Goal: Information Seeking & Learning: Find specific fact

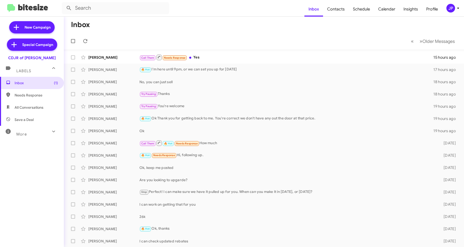
click at [42, 131] on div "More" at bounding box center [26, 131] width 45 height 9
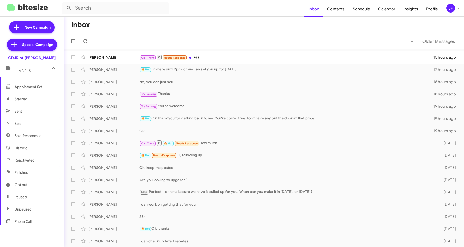
scroll to position [93, 0]
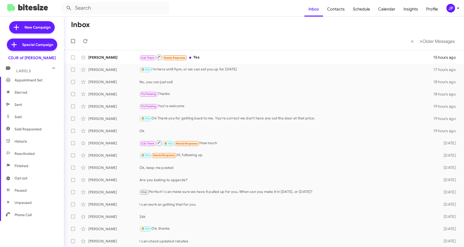
click at [33, 113] on span "Sold" at bounding box center [32, 117] width 64 height 12
type input "in:sold"
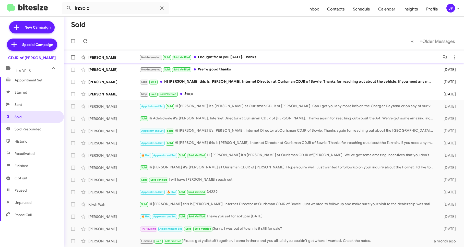
click at [127, 53] on div "Andrew George Not-Interested Sold Sold Verified I bought from you yesterday. Th…" at bounding box center [264, 57] width 392 height 10
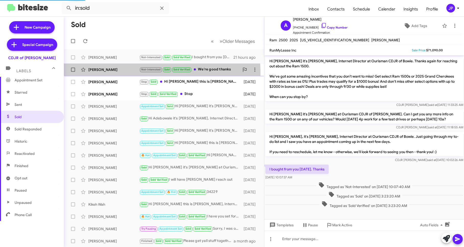
click at [126, 73] on div "Wendy Edmonds Not-Interested Sold Sold Verified We're good thanks 7 days ago" at bounding box center [164, 70] width 192 height 10
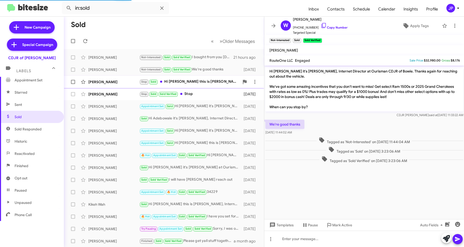
click at [122, 81] on div "Stacy Croft" at bounding box center [113, 81] width 51 height 5
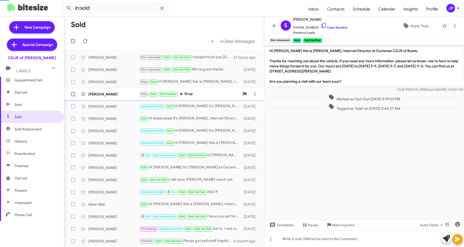
click at [118, 95] on div "Denard Kearney" at bounding box center [113, 94] width 51 height 5
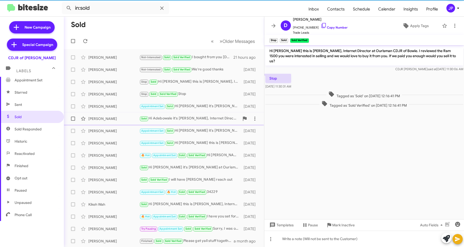
click at [116, 114] on div "Adebowale Adeyiga Sold Hi Adebowale it's Ciara Taylor, Internet Director at Our…" at bounding box center [164, 119] width 192 height 10
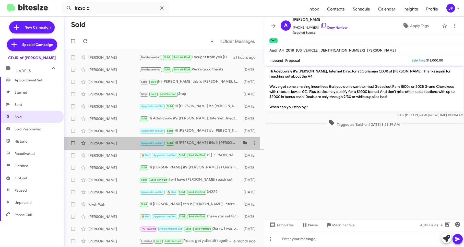
click at [118, 144] on div "Beverly Hankins" at bounding box center [113, 143] width 51 height 5
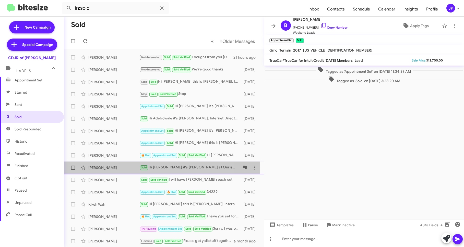
click at [117, 168] on div "Anwar Golladay" at bounding box center [113, 167] width 51 height 5
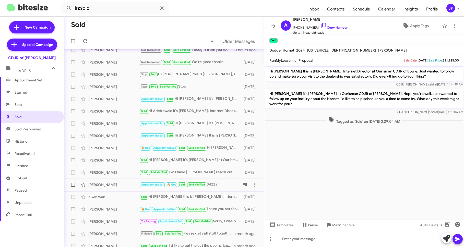
scroll to position [16, 0]
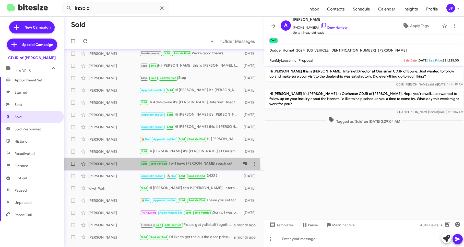
click at [117, 169] on span "Devin Smith Sold Sold Verified I will have Jeremy reach out 13 days ago" at bounding box center [164, 164] width 200 height 12
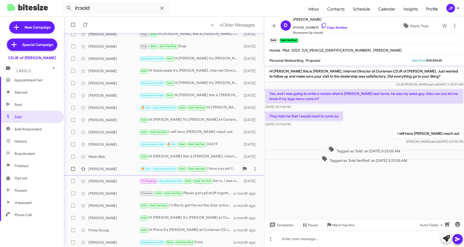
scroll to position [49, 0]
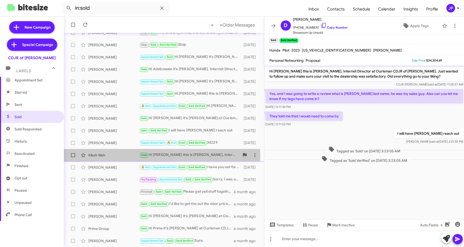
click at [122, 156] on div "Kikeh Wah" at bounding box center [113, 155] width 51 height 5
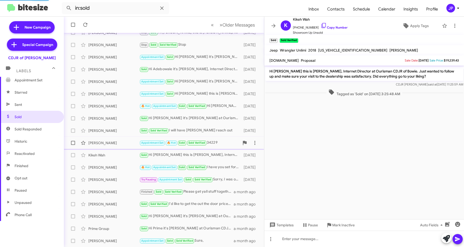
click at [122, 143] on div "Michael Bennett" at bounding box center [113, 142] width 51 height 5
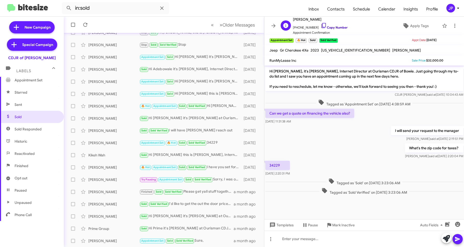
click at [326, 27] on link "Copy Number" at bounding box center [334, 28] width 27 height 4
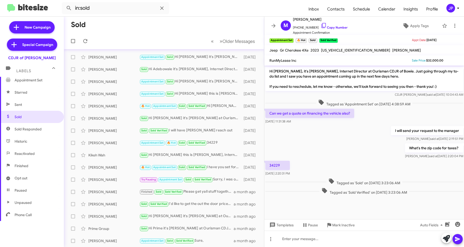
scroll to position [49, 0]
click at [334, 25] on span "+13303291437 Copy Number" at bounding box center [320, 26] width 55 height 8
click at [330, 28] on link "Copy Number" at bounding box center [334, 28] width 27 height 4
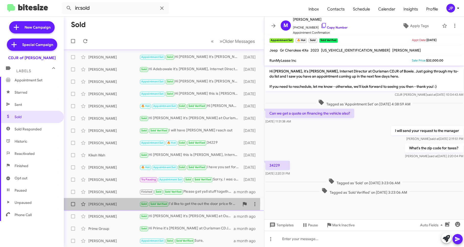
click at [122, 203] on div "Rebekkah Chatham" at bounding box center [113, 204] width 51 height 5
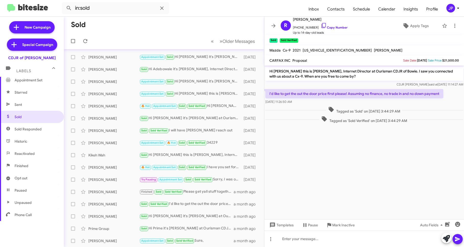
click at [369, 172] on cdk-virtual-scroll-viewport "Hi Rebekkah this is Ciara Taylor, Internet Director at Ourisman CDJR of Bowie. …" at bounding box center [364, 143] width 200 height 154
click at [130, 240] on div "Alvaro Alegria" at bounding box center [113, 241] width 51 height 5
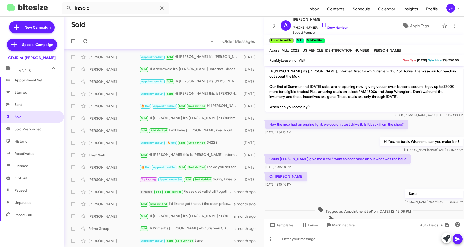
scroll to position [1, 0]
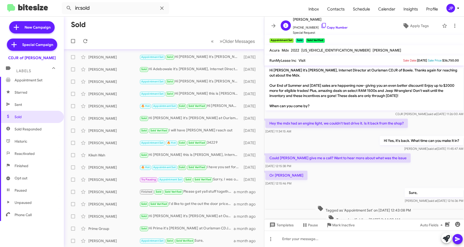
click at [332, 30] on span "Special Request" at bounding box center [320, 32] width 55 height 5
click at [332, 28] on link "Copy Number" at bounding box center [334, 28] width 27 height 4
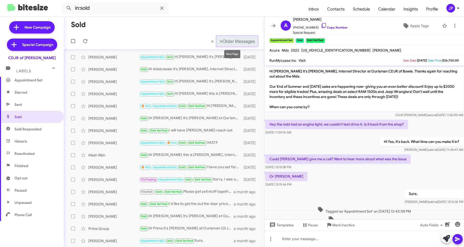
click at [243, 42] on span "Older Messages" at bounding box center [238, 42] width 32 height 6
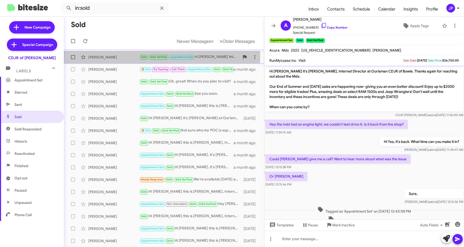
click at [127, 58] on div "Melvin Jackson" at bounding box center [113, 57] width 51 height 5
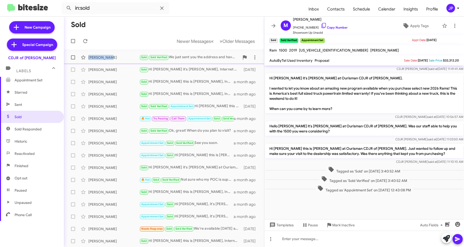
click at [127, 55] on div "Daniel Than" at bounding box center [113, 57] width 51 height 5
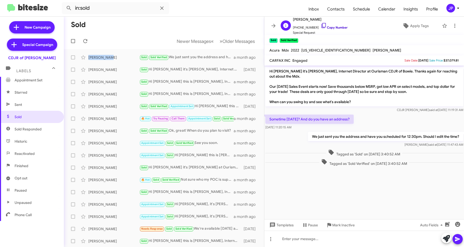
click at [327, 27] on link "Copy Number" at bounding box center [334, 28] width 27 height 4
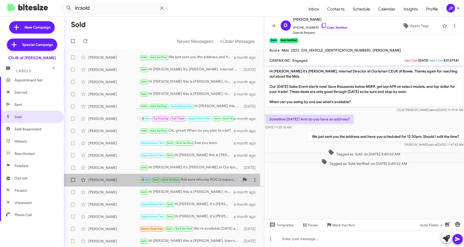
click at [111, 180] on div "Stephen Merson" at bounding box center [113, 180] width 51 height 5
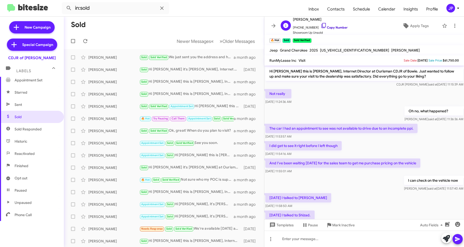
click at [321, 25] on icon at bounding box center [324, 25] width 6 height 6
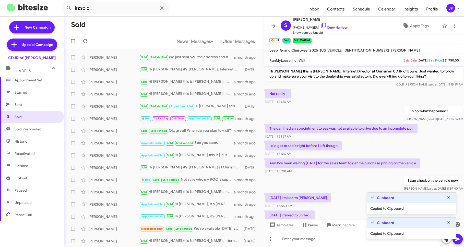
drag, startPoint x: 5, startPoint y: 30, endPoint x: 126, endPoint y: 11, distance: 121.9
click at [40, 21] on mat-nav-list "New Campaign Special Campaign CDJR of Bowie Labels Inbox Needs Response All Con…" at bounding box center [32, 123] width 64 height 213
click at [160, 12] on button at bounding box center [162, 8] width 10 height 10
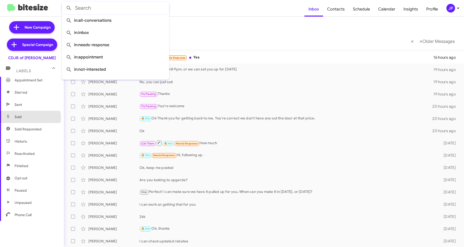
click at [30, 119] on span "Sold" at bounding box center [32, 117] width 64 height 12
type input "in:sold"
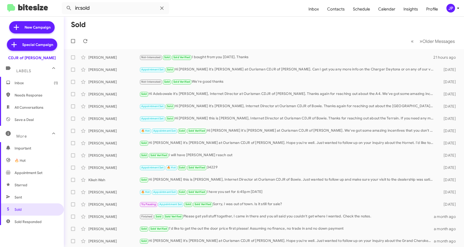
click at [36, 85] on span "Inbox (1)" at bounding box center [36, 82] width 43 height 5
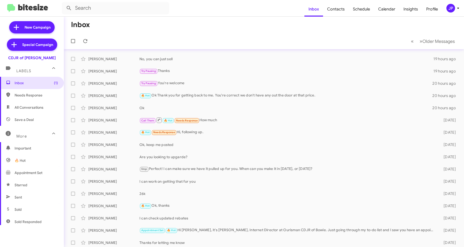
scroll to position [2, 0]
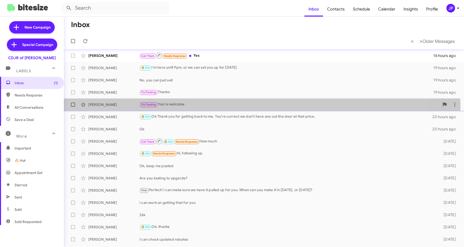
click at [185, 107] on div "Try Pausing You're welcome" at bounding box center [289, 105] width 300 height 6
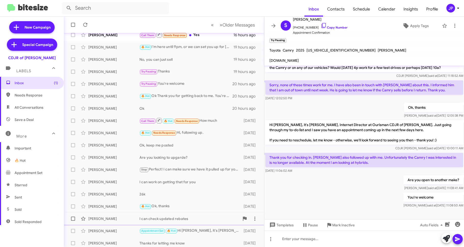
scroll to position [49, 0]
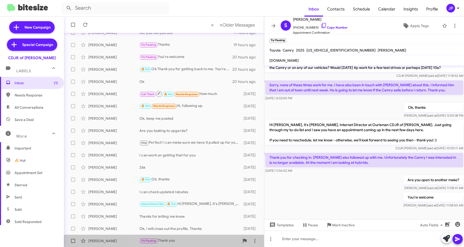
click at [183, 239] on div "Try Pausing Thank you" at bounding box center [189, 241] width 100 height 6
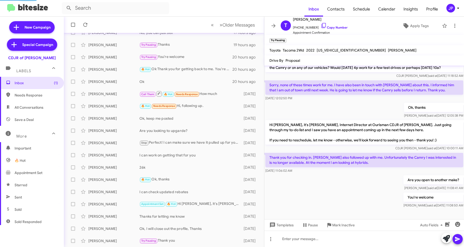
scroll to position [4, 0]
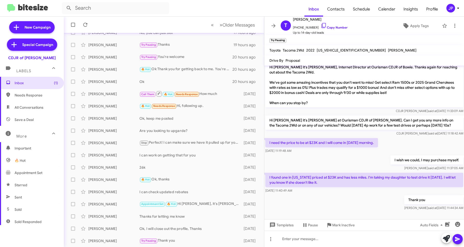
drag, startPoint x: 364, startPoint y: 200, endPoint x: 283, endPoint y: 190, distance: 82.1
click at [364, 200] on div "Thank you Ciara said at Sep 18, 2025, 11:44:34 AM" at bounding box center [364, 202] width 200 height 17
click at [376, 193] on div "I found one in Virginia priced at $23K and has less miles. I'm taking my daught…" at bounding box center [364, 183] width 200 height 22
click at [304, 228] on icon at bounding box center [305, 225] width 6 height 6
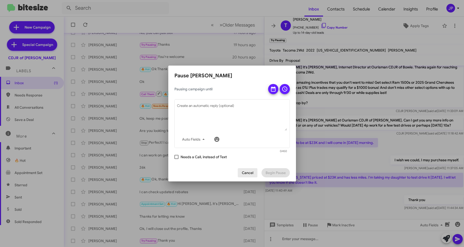
click at [252, 173] on span "Cancel" at bounding box center [247, 172] width 11 height 9
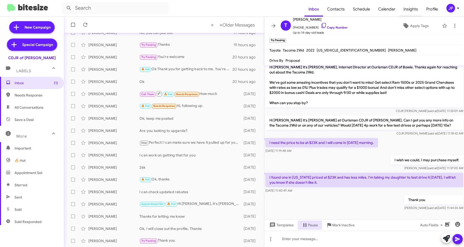
click at [406, 10] on span "Insights" at bounding box center [410, 9] width 23 height 15
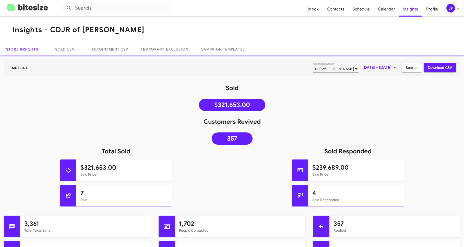
click at [70, 47] on link "Sold CSV" at bounding box center [64, 49] width 41 height 12
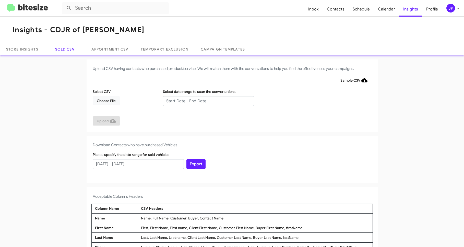
scroll to position [1, 0]
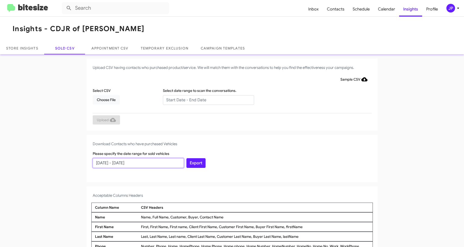
click at [118, 163] on input "[DATE] - [DATE]" at bounding box center [138, 163] width 91 height 10
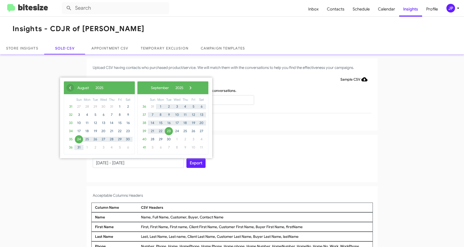
click at [71, 87] on span "‹" at bounding box center [70, 88] width 8 height 8
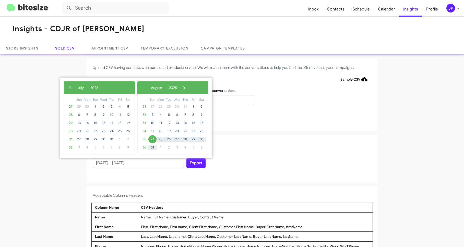
click at [71, 87] on span "‹" at bounding box center [70, 88] width 8 height 8
click at [86, 132] on span "23" at bounding box center [87, 131] width 8 height 8
click at [183, 86] on span "›" at bounding box center [179, 88] width 8 height 8
click at [188, 86] on span "›" at bounding box center [184, 88] width 8 height 8
click at [194, 86] on span "›" at bounding box center [191, 88] width 8 height 8
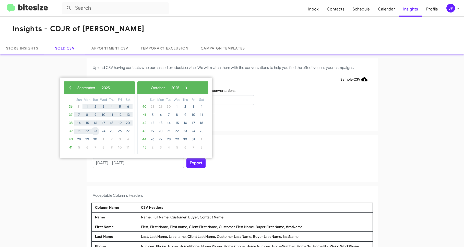
click at [96, 131] on span "23" at bounding box center [95, 131] width 8 height 8
type input "[DATE] - [DATE]"
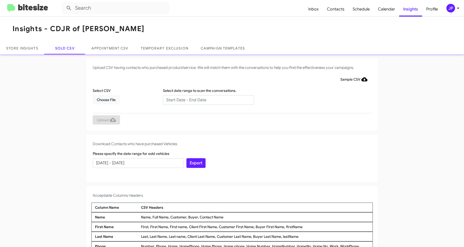
drag, startPoint x: 256, startPoint y: 133, endPoint x: 229, endPoint y: 154, distance: 34.5
click at [256, 133] on app-sold-csv "Upload CSV having contacts who purchased product/service. We will match them wi…" at bounding box center [232, 187] width 464 height 259
click at [191, 167] on button "Export" at bounding box center [195, 163] width 19 height 10
click at [391, 17] on mat-toolbar "Insights - CDJR of Bowie" at bounding box center [232, 29] width 464 height 27
click at [22, 13] on mat-toolbar "Inbox Contacts Schedule Calendar Insights Profile JP" at bounding box center [232, 8] width 464 height 16
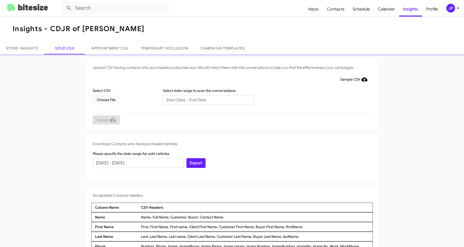
click at [29, 10] on img at bounding box center [27, 8] width 41 height 8
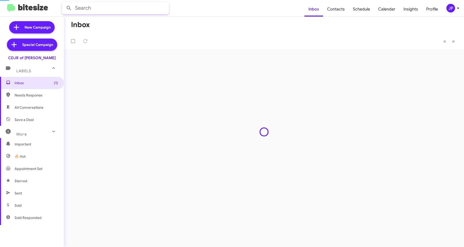
click at [109, 8] on input "text" at bounding box center [115, 8] width 107 height 12
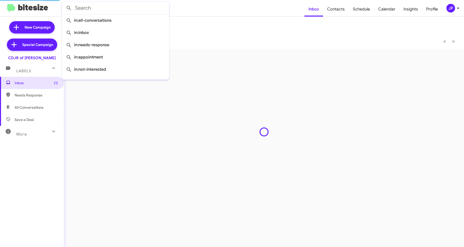
paste input "13012131932"
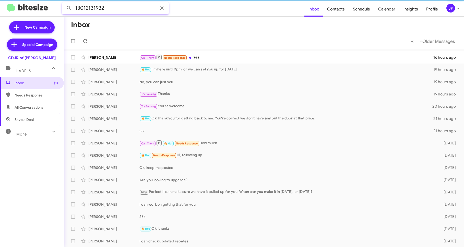
click at [64, 3] on button at bounding box center [69, 8] width 10 height 10
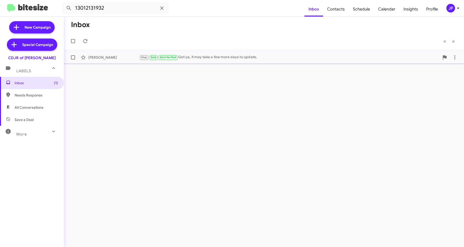
click at [223, 62] on div "Brandon Minor Stop Sold Sold Verified Got ya, it may take a few more days to up…" at bounding box center [264, 57] width 392 height 10
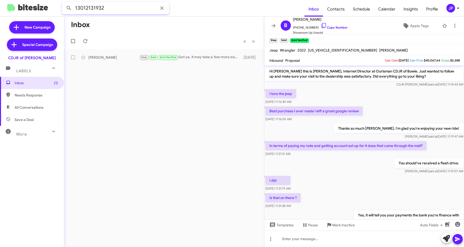
click at [114, 12] on input "13012131932" at bounding box center [115, 8] width 107 height 12
click at [113, 12] on input "13012131932" at bounding box center [115, 8] width 107 height 12
paste input "2023047193"
click at [64, 3] on button at bounding box center [69, 8] width 10 height 10
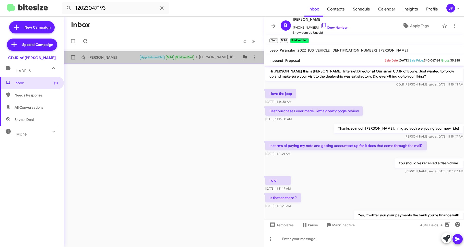
click at [116, 55] on div "Irving Gatling" at bounding box center [113, 57] width 51 height 5
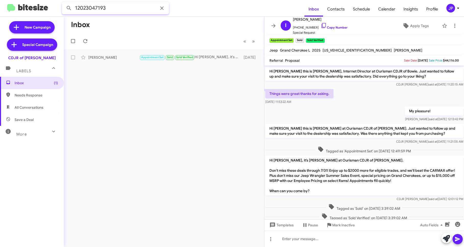
click at [103, 6] on input "12023047193" at bounding box center [115, 8] width 107 height 12
paste input "4102074364"
click at [64, 3] on button at bounding box center [69, 8] width 10 height 10
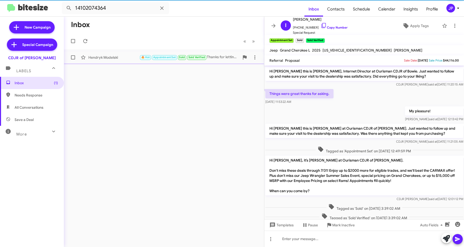
click at [127, 61] on div "Hendryk Modelski 🔥 Hot Appointment Set Sold Sold Verified Thanks for letting me…" at bounding box center [164, 57] width 192 height 10
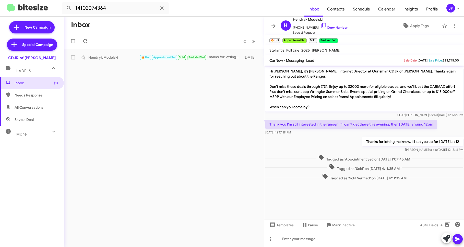
click at [405, 187] on div at bounding box center [364, 186] width 200 height 8
drag, startPoint x: 325, startPoint y: 19, endPoint x: 288, endPoint y: 21, distance: 37.1
click at [288, 21] on div "H Hendryk Modelski +14102074364 Copy Number Special Request" at bounding box center [313, 25] width 69 height 19
copy span "Hendryk Modelski"
click at [144, 12] on input "14102074364" at bounding box center [115, 8] width 107 height 12
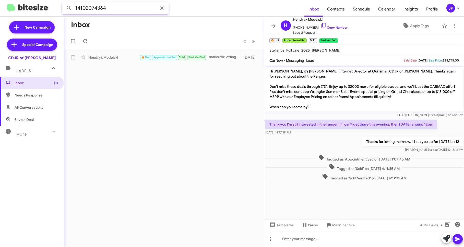
click at [144, 12] on input "14102074364" at bounding box center [115, 8] width 107 height 12
paste input "7573103122"
click at [64, 3] on button at bounding box center [69, 8] width 10 height 10
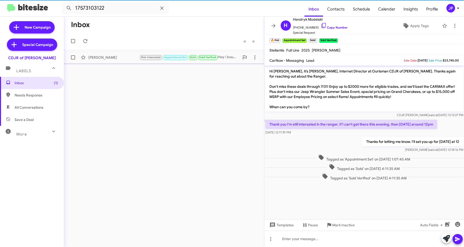
click at [126, 62] on div "Pierre Lescouflair Not-Interested Appointment Set Sold Sold Verified Hey i boug…" at bounding box center [164, 57] width 192 height 10
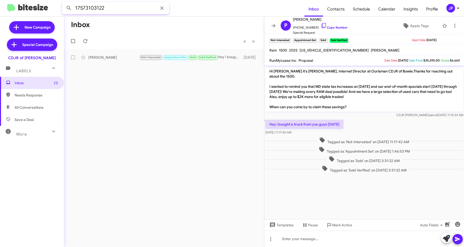
click at [104, 7] on input "17573103122" at bounding box center [115, 8] width 107 height 12
paste input "301213193"
click at [64, 3] on button at bounding box center [69, 8] width 10 height 10
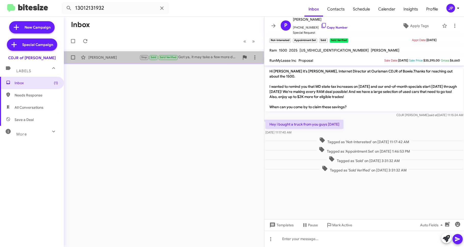
click at [116, 60] on div "Brandon Minor" at bounding box center [113, 57] width 51 height 5
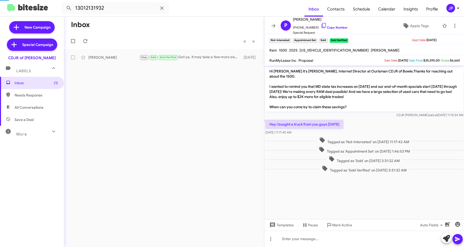
scroll to position [200, 0]
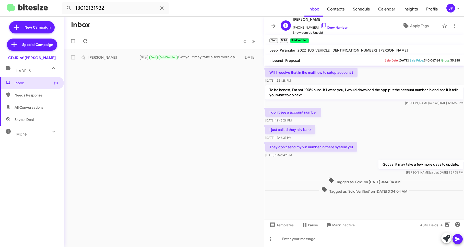
drag, startPoint x: 312, startPoint y: 20, endPoint x: 293, endPoint y: 20, distance: 19.4
click at [293, 20] on span "Brandon Minor" at bounding box center [320, 19] width 55 height 6
copy span "Brandon Minor"
click at [326, 19] on span "Brandon Minor" at bounding box center [320, 19] width 55 height 6
drag, startPoint x: 329, startPoint y: 18, endPoint x: 293, endPoint y: 19, distance: 35.8
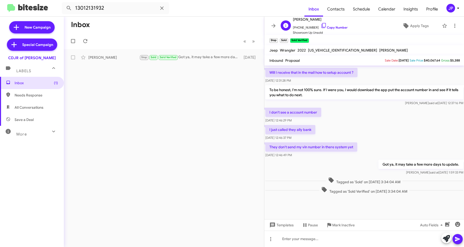
click at [293, 19] on span "Brandon Minor" at bounding box center [320, 19] width 55 height 6
copy span "Brandon Minor"
click at [127, 8] on input "13012131932" at bounding box center [115, 8] width 107 height 12
paste input "4711011"
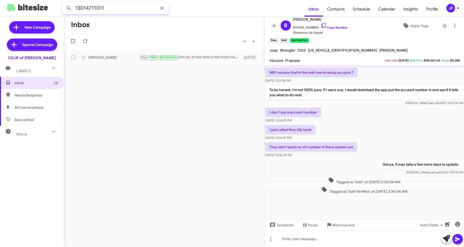
click at [129, 7] on input "13014711011" at bounding box center [115, 8] width 107 height 12
click at [64, 3] on button at bounding box center [69, 8] width 10 height 10
click at [107, 56] on div "Michael Clouse" at bounding box center [113, 57] width 51 height 5
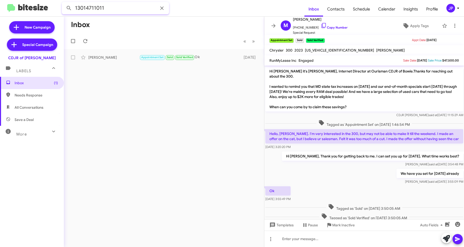
click at [107, 11] on input "13014711011" at bounding box center [115, 8] width 107 height 12
click at [107, 9] on input "13014711011" at bounding box center [115, 8] width 107 height 12
click at [107, 10] on input "13014711011" at bounding box center [115, 8] width 107 height 12
paste input "6099550723"
click at [64, 3] on button at bounding box center [69, 8] width 10 height 10
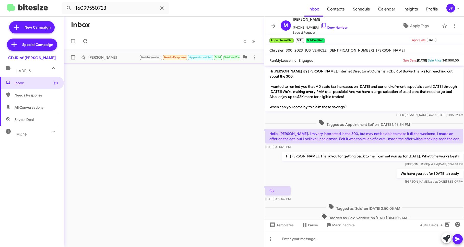
click at [124, 56] on div "Kumar Llc" at bounding box center [113, 57] width 51 height 5
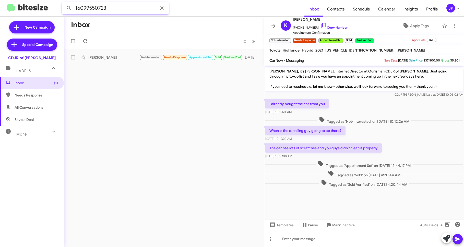
click at [117, 10] on input "16099550723" at bounding box center [115, 8] width 107 height 12
paste input "4438580391"
click at [64, 3] on button at bounding box center [69, 8] width 10 height 10
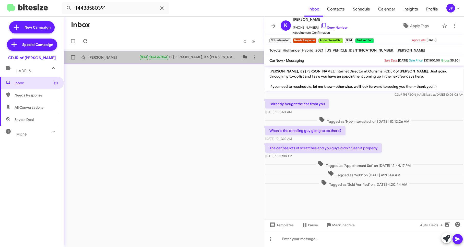
click at [126, 61] on div "Kevin Bellamy Sold Sold Verified Hi Kevin, it’s Ciara Taylor at Ourisman CDJR o…" at bounding box center [164, 57] width 192 height 10
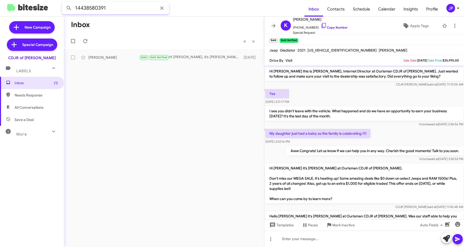
click at [129, 11] on input "14438580391" at bounding box center [115, 8] width 107 height 12
paste input "2403287375"
click at [64, 3] on button at bounding box center [69, 8] width 10 height 10
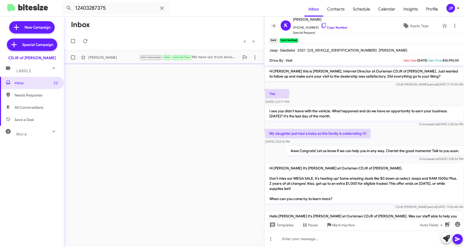
click at [117, 61] on div "Bernadette Campbell Not-Interested Sold Sold Verified We have our truck already…" at bounding box center [164, 57] width 192 height 10
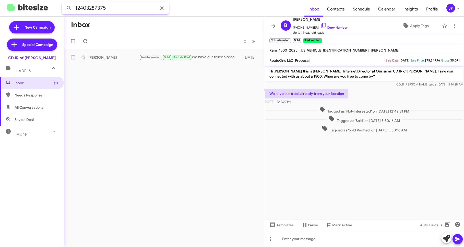
click at [95, 7] on input "12403287375" at bounding box center [115, 8] width 107 height 12
paste input "Responded"
click at [64, 3] on button at bounding box center [69, 8] width 10 height 10
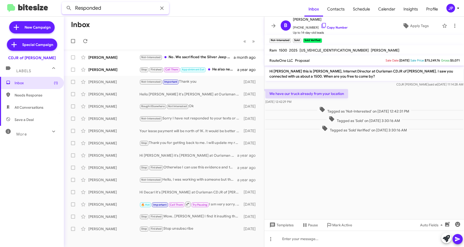
click at [98, 7] on input "Responded" at bounding box center [115, 8] width 107 height 12
paste input "18438621687"
click at [64, 3] on button at bounding box center [69, 8] width 10 height 10
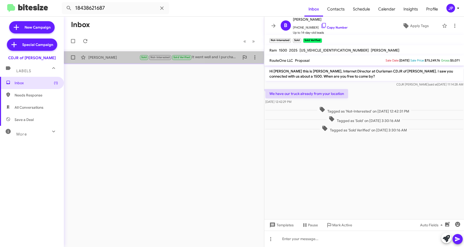
click at [104, 56] on div "Keon Stevenson" at bounding box center [113, 57] width 51 height 5
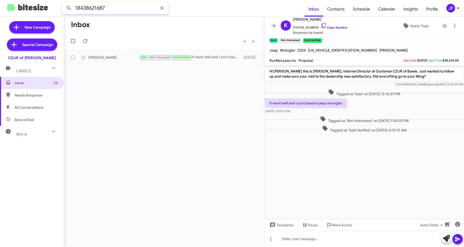
click at [79, 10] on input "18438621687" at bounding box center [115, 8] width 107 height 12
paste input "2154991558"
click at [64, 3] on button at bounding box center [69, 8] width 10 height 10
click at [82, 7] on input "12154991558" at bounding box center [115, 8] width 107 height 12
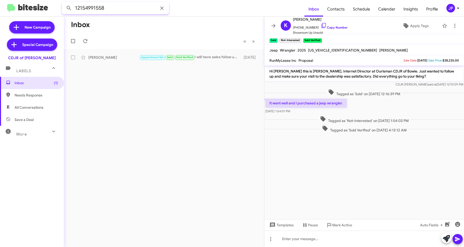
click at [82, 7] on input "12154991558" at bounding box center [115, 8] width 107 height 12
paste input "028489541"
click at [64, 3] on button at bounding box center [69, 8] width 10 height 10
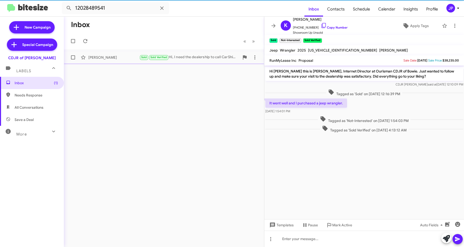
click at [126, 61] on div "Eric Kittrell Sold Sold Verified Hi, I need the dealership to call CarShield to…" at bounding box center [164, 57] width 192 height 10
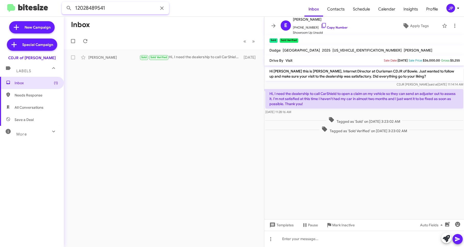
click at [125, 11] on input "12028489541" at bounding box center [115, 8] width 107 height 12
paste input "3017427819"
click at [64, 3] on button at bounding box center [69, 8] width 10 height 10
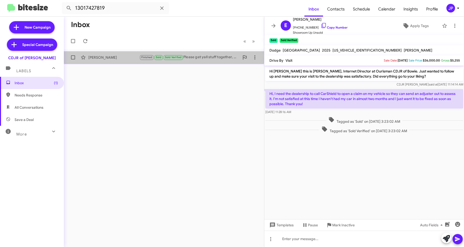
click at [129, 55] on div "Corey Arnold" at bounding box center [113, 57] width 51 height 5
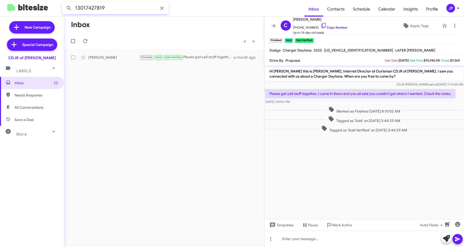
click at [95, 9] on input "13017427819" at bounding box center [115, 8] width 107 height 12
paste input "4104872493"
click at [64, 3] on button at bounding box center [69, 8] width 10 height 10
click at [136, 54] on div "Frank Mathias Appointment Set Sold Sold Verified See you soon. a month ago" at bounding box center [164, 57] width 192 height 10
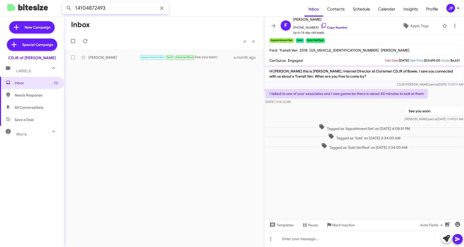
click at [128, 5] on input "14104872493" at bounding box center [115, 8] width 107 height 12
paste input "2817398020"
click at [64, 3] on button at bounding box center [69, 8] width 10 height 10
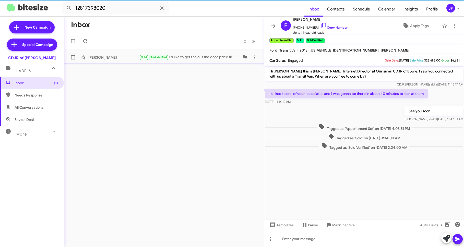
click at [119, 56] on div "Rebekkah Chatham" at bounding box center [113, 57] width 51 height 5
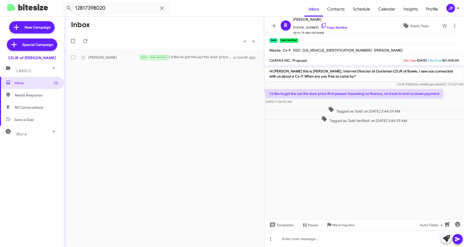
click at [407, 163] on cdk-virtual-scroll-viewport "Hi Rebekkah this is Ciara Taylor, Internet Director at Ourisman CDJR of Bowie. …" at bounding box center [364, 143] width 200 height 154
click at [327, 27] on link "Copy Number" at bounding box center [334, 28] width 27 height 4
drag, startPoint x: 327, startPoint y: 19, endPoint x: 294, endPoint y: 21, distance: 33.0
click at [294, 21] on span "Rebekkah Chatham" at bounding box center [320, 19] width 55 height 6
copy span "Rebekkah Chatham"
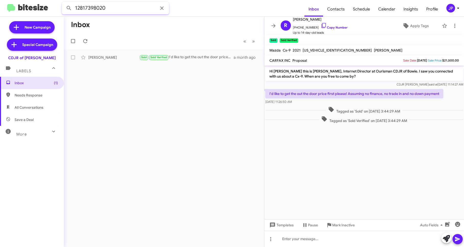
click at [104, 9] on input "12817398020" at bounding box center [115, 8] width 107 height 12
paste input "154991558"
type input "12154991558"
click at [64, 3] on button at bounding box center [69, 8] width 10 height 10
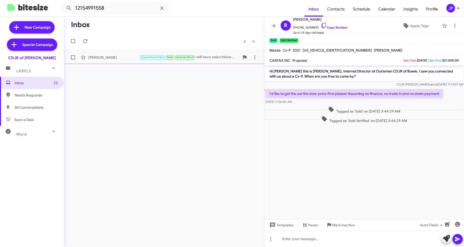
click at [134, 61] on div "Jeffrey Snyder Appointment Set Sold Sold Verified I will have sales follow up w…" at bounding box center [164, 57] width 192 height 10
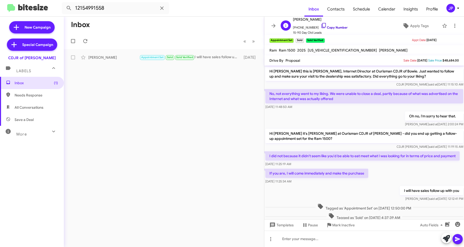
click at [321, 27] on link "Copy Number" at bounding box center [334, 28] width 27 height 4
click at [325, 28] on link "Copy Number" at bounding box center [334, 28] width 27 height 4
click at [38, 85] on span "Inbox (1)" at bounding box center [36, 82] width 43 height 5
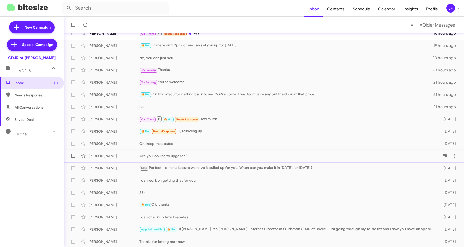
scroll to position [49, 0]
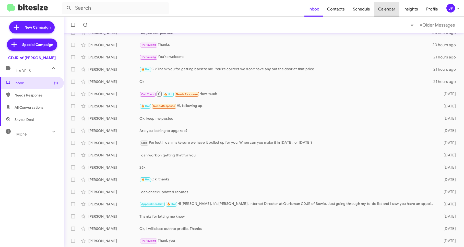
click at [387, 12] on span "Calendar" at bounding box center [386, 9] width 25 height 15
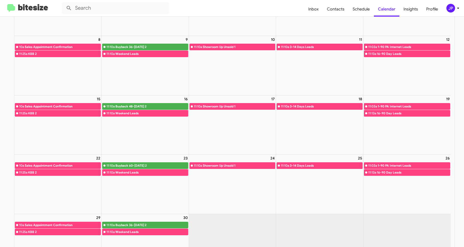
scroll to position [70, 0]
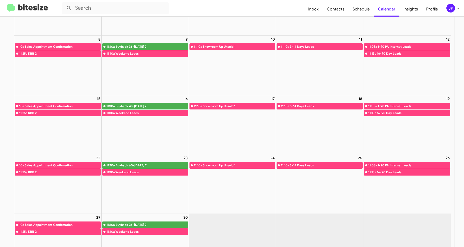
click at [24, 8] on img at bounding box center [27, 8] width 41 height 8
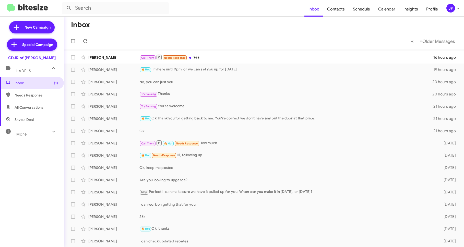
click at [448, 12] on div "JP" at bounding box center [450, 8] width 9 height 9
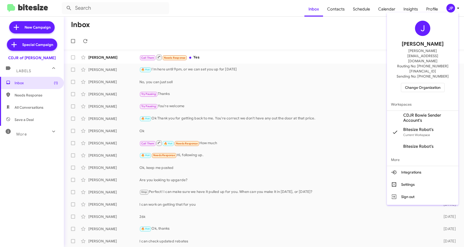
click at [426, 83] on span "Change Organization" at bounding box center [423, 87] width 36 height 9
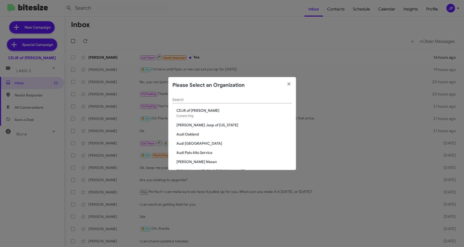
click at [231, 101] on input "Search" at bounding box center [232, 100] width 120 height 4
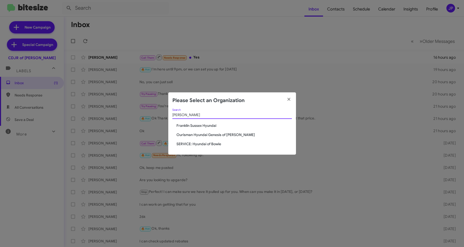
type input "hyunda"
click at [210, 136] on span "Ourisman Hyundai Genesis of [PERSON_NAME]" at bounding box center [233, 134] width 115 height 5
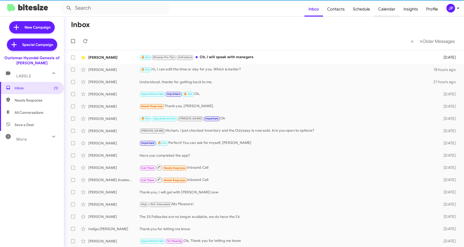
click at [381, 13] on span "Calendar" at bounding box center [386, 9] width 25 height 15
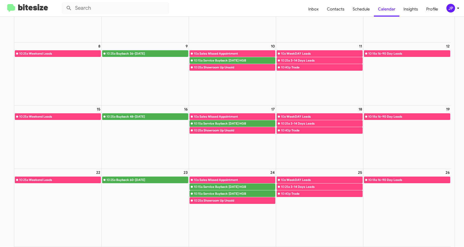
scroll to position [89, 0]
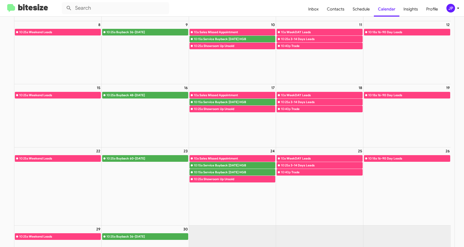
click at [23, 11] on img at bounding box center [27, 8] width 41 height 8
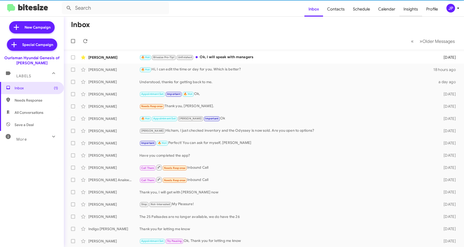
click at [406, 10] on span "Insights" at bounding box center [410, 9] width 23 height 15
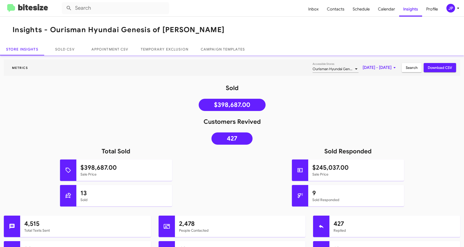
click at [282, 120] on h1 "Customers Revived" at bounding box center [232, 122] width 464 height 8
click at [71, 52] on link "Sold CSV" at bounding box center [64, 49] width 41 height 12
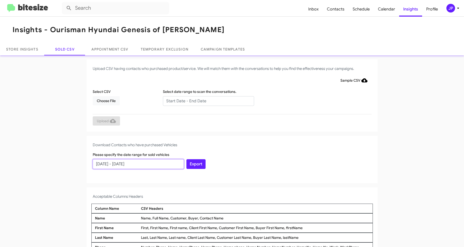
click at [162, 168] on input "[DATE] - [DATE]" at bounding box center [138, 164] width 91 height 10
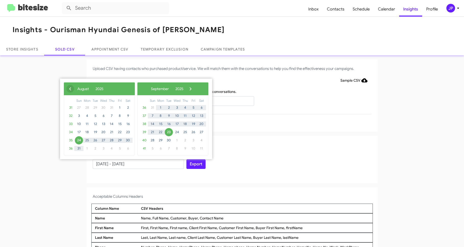
click at [68, 90] on span "‹" at bounding box center [70, 89] width 8 height 8
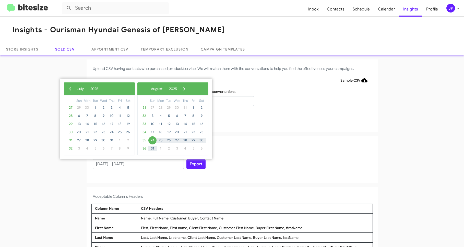
click at [68, 90] on span "‹" at bounding box center [70, 89] width 8 height 8
click at [84, 132] on span "23" at bounding box center [87, 132] width 8 height 8
click at [183, 89] on span "›" at bounding box center [179, 89] width 8 height 8
click at [188, 89] on span "›" at bounding box center [184, 89] width 8 height 8
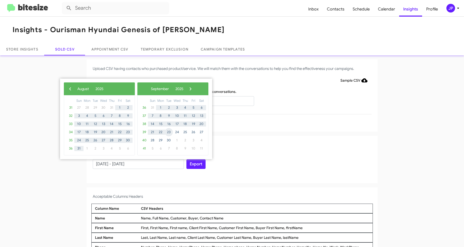
click at [166, 131] on span "23" at bounding box center [169, 132] width 8 height 8
type input "[DATE] - [DATE]"
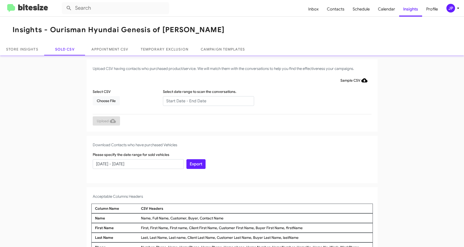
click at [274, 163] on div "Export" at bounding box center [232, 160] width 94 height 17
click at [200, 166] on button "Export" at bounding box center [195, 164] width 19 height 10
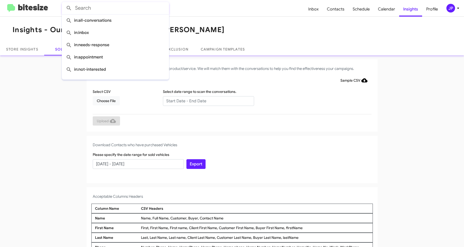
click at [115, 10] on input "text" at bounding box center [115, 8] width 107 height 12
click at [52, 10] on div at bounding box center [32, 8] width 59 height 8
click at [79, 5] on input "text" at bounding box center [115, 8] width 107 height 12
paste input "13014376296"
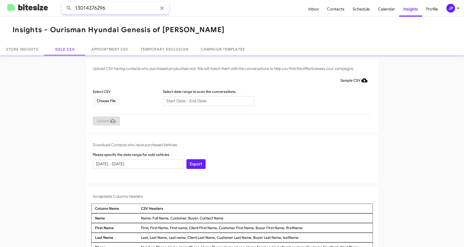
click at [64, 3] on button at bounding box center [69, 8] width 10 height 10
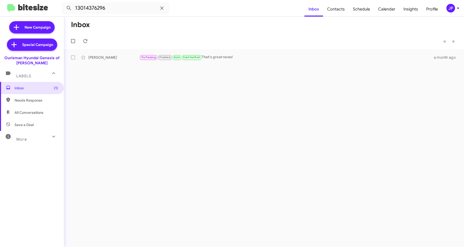
click at [238, 64] on div "Inbox « Previous » Next [PERSON_NAME] Try Pausing Finished Sold Sold Verified T…" at bounding box center [264, 132] width 400 height 231
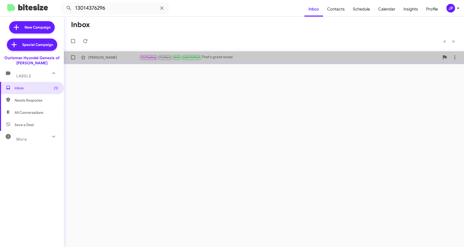
click at [236, 60] on div "[PERSON_NAME] Try Pausing Finished Sold Sold Verified That's great news! a mont…" at bounding box center [264, 57] width 392 height 10
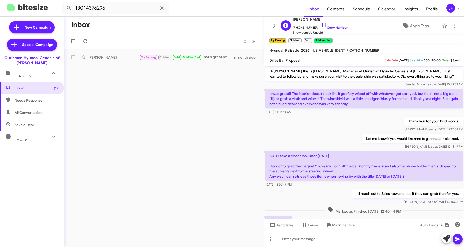
drag, startPoint x: 319, startPoint y: 20, endPoint x: 292, endPoint y: 18, distance: 26.4
click at [293, 18] on span "[PERSON_NAME]" at bounding box center [320, 19] width 55 height 6
copy span "[PERSON_NAME]"
drag, startPoint x: 460, startPoint y: 60, endPoint x: 452, endPoint y: 60, distance: 7.7
click at [452, 60] on mat-toolbar "Drive By Proposal Sale Date: [DATE] Sale Price: $60,180.00 Gross: $8,641" at bounding box center [364, 60] width 200 height 10
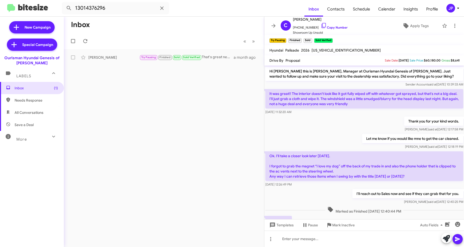
click at [452, 60] on span "$8,641" at bounding box center [455, 60] width 9 height 4
drag, startPoint x: 461, startPoint y: 60, endPoint x: 450, endPoint y: 61, distance: 10.5
click at [450, 61] on mat-toolbar "Drive By Proposal Sale Date: [DATE] Sale Price: $60,180.00 Gross: $8,641" at bounding box center [364, 60] width 200 height 10
copy span "$8,641"
click at [102, 10] on input "13014376296" at bounding box center [115, 8] width 107 height 12
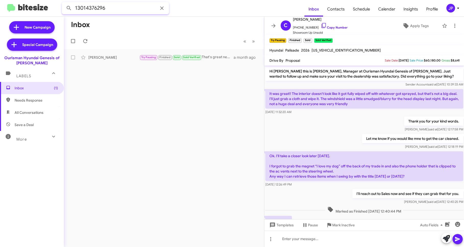
click at [102, 10] on input "13014376296" at bounding box center [115, 8] width 107 height 12
paste input "2025602267"
click at [64, 3] on button at bounding box center [69, 8] width 10 height 10
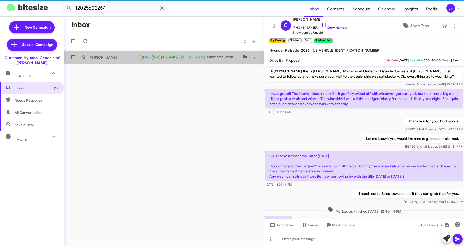
drag, startPoint x: 112, startPoint y: 55, endPoint x: 116, endPoint y: 55, distance: 4.3
click at [112, 55] on div "[PERSON_NAME]" at bounding box center [113, 57] width 51 height 5
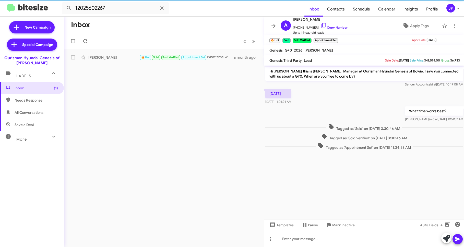
click at [334, 102] on div "[DATE] 11:01:24 AM" at bounding box center [364, 96] width 200 height 17
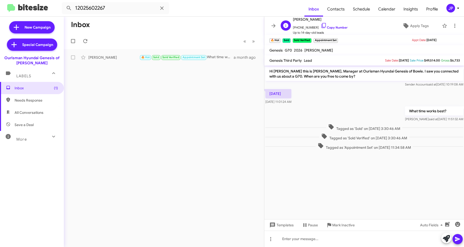
drag, startPoint x: 310, startPoint y: 21, endPoint x: 293, endPoint y: 21, distance: 16.3
click at [293, 21] on span "[PERSON_NAME]" at bounding box center [320, 19] width 55 height 6
click at [321, 26] on icon at bounding box center [324, 25] width 6 height 6
copy span "[PERSON_NAME]"
click at [107, 7] on input "12025602267" at bounding box center [115, 8] width 107 height 12
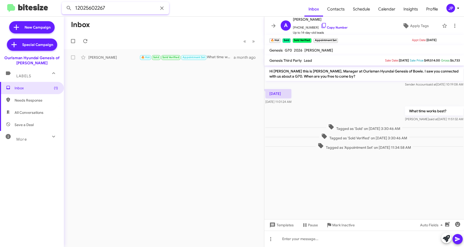
click at [107, 7] on input "12025602267" at bounding box center [115, 8] width 107 height 12
paste input "4125196245"
click at [64, 3] on button at bounding box center [69, 8] width 10 height 10
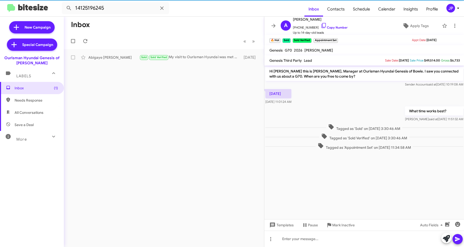
click at [111, 57] on div "Abigaye [PERSON_NAME]" at bounding box center [113, 57] width 51 height 5
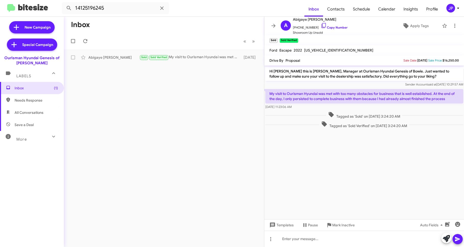
click at [430, 146] on cdk-virtual-scroll-viewport "Hi [PERSON_NAME] this is [PERSON_NAME], Manager at Ourisman Hyundai Genesis of …" at bounding box center [364, 143] width 200 height 154
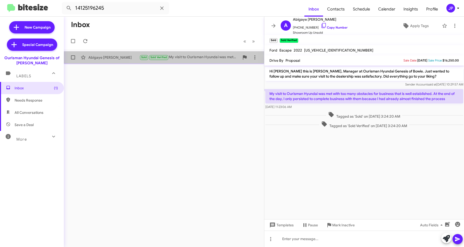
click at [179, 60] on div "Sold Sold Verified My visit to Ourisman Hyundai was met with too many obstacles…" at bounding box center [189, 57] width 100 height 6
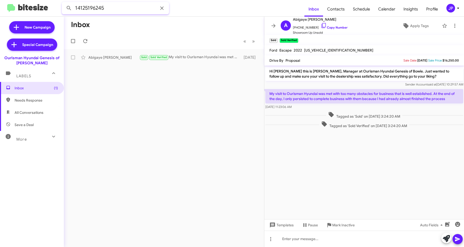
click at [112, 10] on input "14125196245" at bounding box center [115, 8] width 107 height 12
paste input "2406395281"
type input "12406395281"
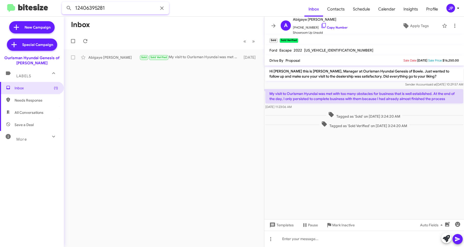
click at [64, 3] on button at bounding box center [69, 8] width 10 height 10
click at [93, 9] on input "12406395281" at bounding box center [115, 8] width 107 height 12
click at [64, 3] on button at bounding box center [69, 8] width 10 height 10
click at [30, 89] on span "Inbox (1)" at bounding box center [36, 88] width 43 height 5
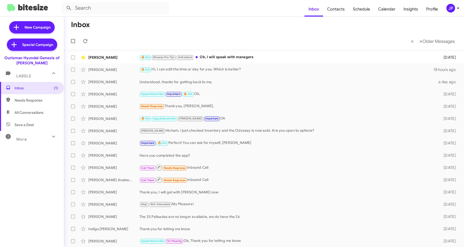
click at [30, 141] on div "More" at bounding box center [26, 137] width 45 height 9
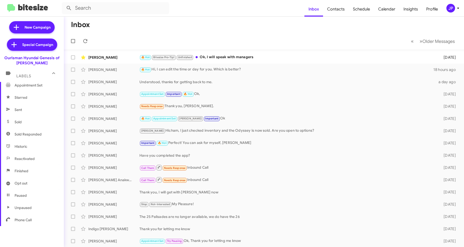
click at [39, 127] on span "Sold" at bounding box center [32, 122] width 64 height 12
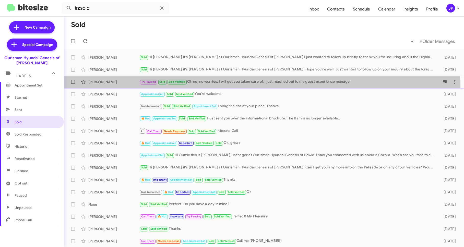
click at [204, 88] on span "[PERSON_NAME] Try Pausing Sold Sold Verified Oh no, no worries, I will get you …" at bounding box center [264, 82] width 400 height 12
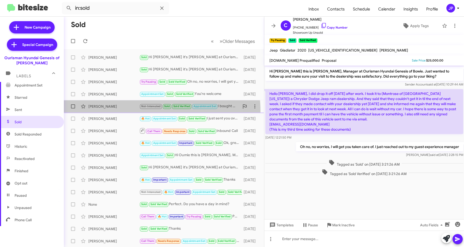
click at [122, 112] on span "[PERSON_NAME] Not-Interested Sold Sold Verified Appointment Set I bought a car …" at bounding box center [164, 106] width 200 height 12
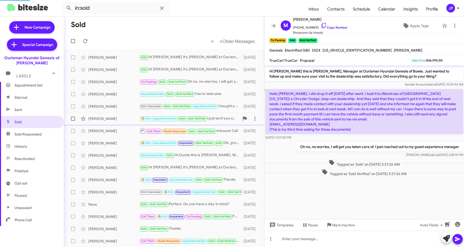
scroll to position [140, 0]
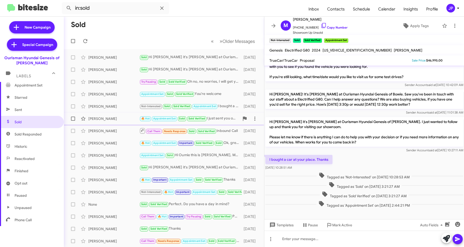
click at [122, 123] on div "[PERSON_NAME] 🔥 Hot Appointment Set Sold Sold Verified I just sent you over the…" at bounding box center [164, 119] width 192 height 10
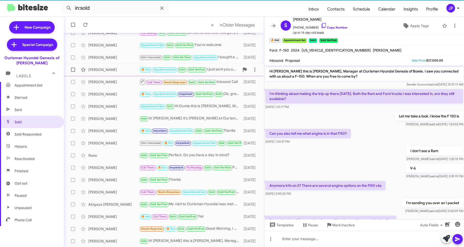
scroll to position [49, 0]
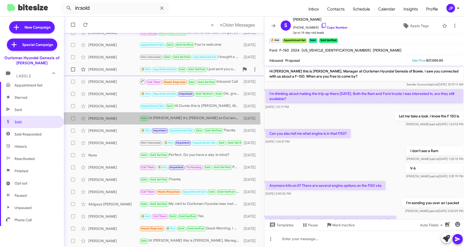
click at [122, 123] on div "[PERSON_NAME] Sold Hi Rana it's [PERSON_NAME] at Ourisman Hyundai Genesis of [P…" at bounding box center [164, 118] width 192 height 10
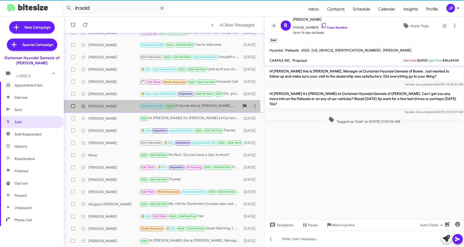
click at [126, 110] on div "[PERSON_NAME] Appointment Set Sold Hi Oumie this is [PERSON_NAME], Manager at O…" at bounding box center [164, 106] width 192 height 10
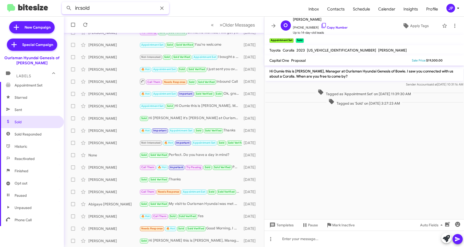
click at [109, 7] on input "in:sold" at bounding box center [115, 8] width 107 height 12
paste input "2408765013"
click at [64, 3] on button at bounding box center [69, 8] width 10 height 10
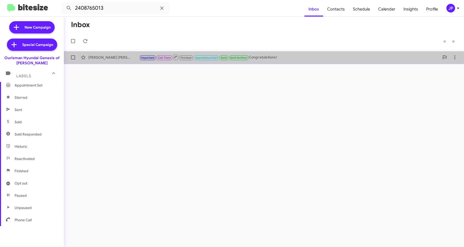
click at [130, 60] on div "[PERSON_NAME] [PERSON_NAME]" at bounding box center [113, 57] width 51 height 5
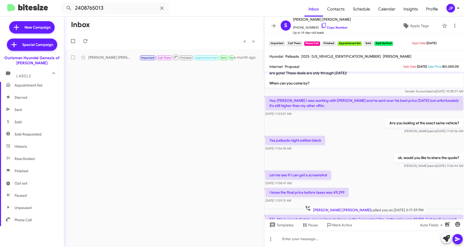
scroll to position [48, 0]
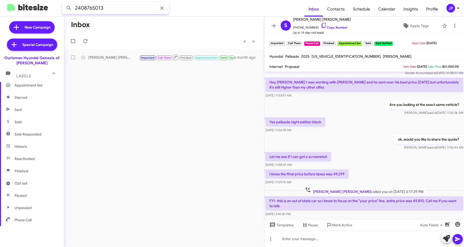
click at [154, 8] on input "2408765013" at bounding box center [115, 8] width 107 height 12
paste input "9702206"
click at [64, 3] on button at bounding box center [69, 8] width 10 height 10
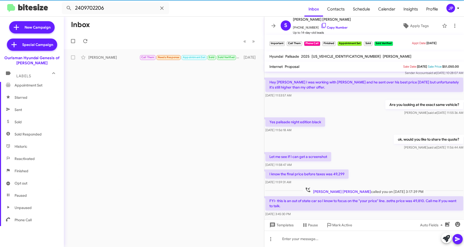
click at [121, 56] on div "[PERSON_NAME]" at bounding box center [113, 57] width 51 height 5
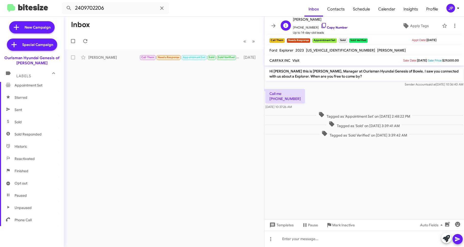
click at [331, 28] on link "Copy Number" at bounding box center [334, 28] width 27 height 4
click at [143, 5] on input "2409702206" at bounding box center [115, 8] width 107 height 12
paste input "12028809199"
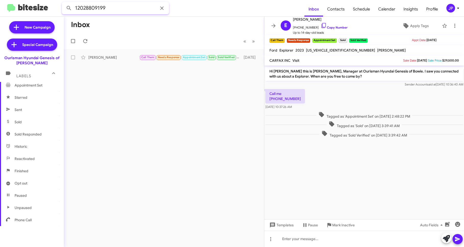
click at [64, 3] on button at bounding box center [69, 8] width 10 height 10
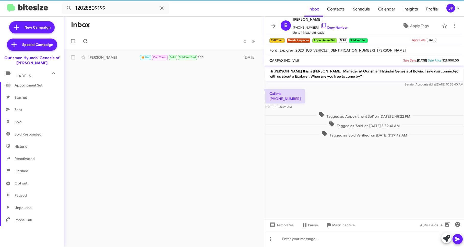
click at [111, 61] on div "[PERSON_NAME] 🔥 Hot Call Them Sold Sold Verified Yes [DATE]" at bounding box center [164, 57] width 192 height 10
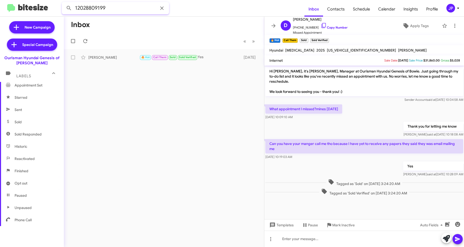
click at [116, 11] on input "12028809199" at bounding box center [115, 8] width 107 height 12
paste input "22799"
click at [64, 3] on button at bounding box center [69, 8] width 10 height 10
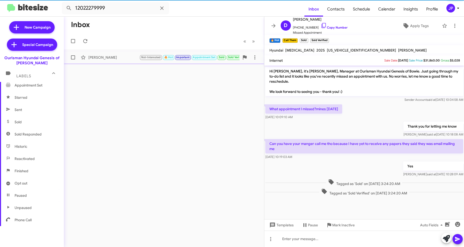
click at [124, 54] on div "[PERSON_NAME] Not-Interested 🔥 Hot Important Appointment Set Sold Sold Verified…" at bounding box center [164, 57] width 192 height 10
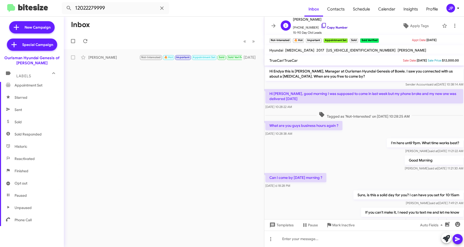
click at [327, 28] on link "Copy Number" at bounding box center [334, 28] width 27 height 4
click at [121, 15] on mat-toolbar "12022279999 Inbox Contacts Schedule Calendar Insights Profile JP" at bounding box center [232, 8] width 464 height 16
click at [121, 10] on input "12022279999" at bounding box center [115, 8] width 107 height 12
paste input "3024159555"
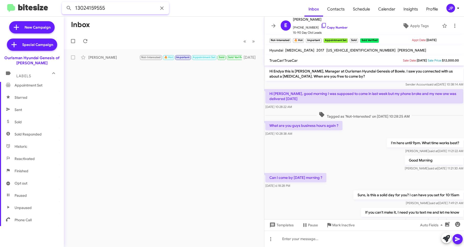
click at [64, 3] on button at bounding box center [69, 8] width 10 height 10
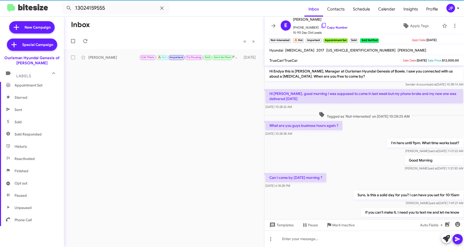
click at [125, 60] on div "[PERSON_NAME]" at bounding box center [113, 57] width 51 height 5
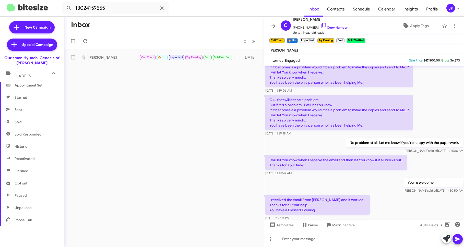
scroll to position [244, 0]
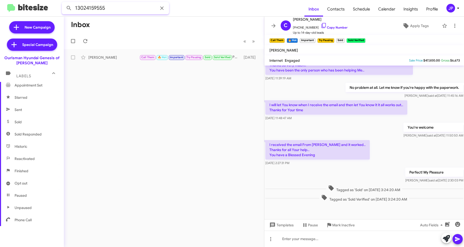
click at [143, 11] on input "13024159555" at bounding box center [115, 8] width 107 height 12
paste input "8476366801"
click at [64, 3] on button at bounding box center [69, 8] width 10 height 10
click at [128, 55] on div "[PERSON_NAME]" at bounding box center [113, 57] width 51 height 5
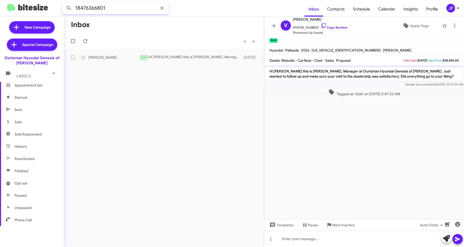
click at [130, 12] on input "18476366801" at bounding box center [115, 8] width 107 height 12
paste input "2405151957"
click at [64, 3] on button at bounding box center [69, 8] width 10 height 10
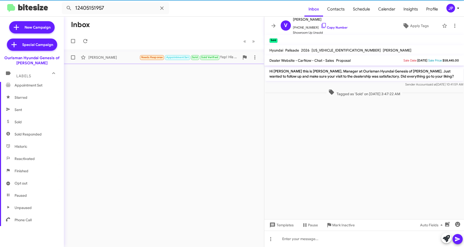
click at [105, 53] on div "[PERSON_NAME] Needs Response Appointment Set Sold Sold Verified Yep! His name i…" at bounding box center [164, 57] width 192 height 10
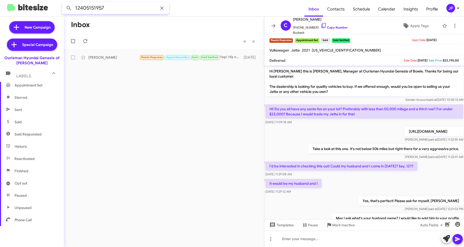
click at [113, 10] on input "12405151957" at bounding box center [115, 8] width 107 height 12
paste input "3013672922"
click at [64, 3] on button at bounding box center [69, 8] width 10 height 10
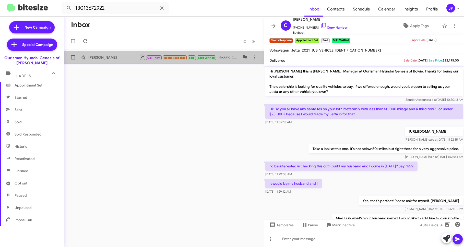
click at [128, 60] on div "[PERSON_NAME]" at bounding box center [113, 57] width 51 height 5
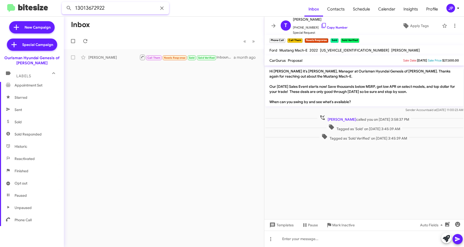
click at [137, 11] on input "13013672922" at bounding box center [115, 8] width 107 height 12
paste input "2404810051"
click at [64, 3] on button at bounding box center [69, 8] width 10 height 10
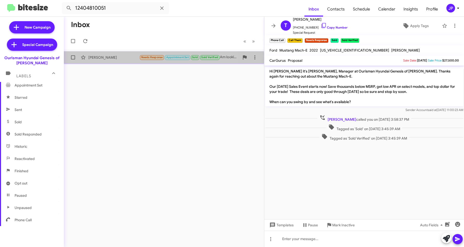
click at [121, 61] on div "[PERSON_NAME] Needs Response Appointment Set Sold Sold Verified Am looking to l…" at bounding box center [164, 57] width 192 height 10
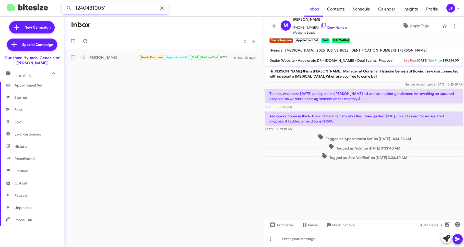
click at [114, 5] on input "12404810051" at bounding box center [115, 8] width 107 height 12
paste input "639528"
type input "12406395281"
click at [64, 3] on button at bounding box center [69, 8] width 10 height 10
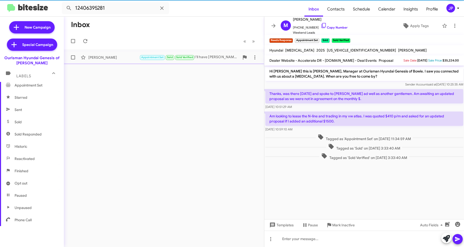
click at [102, 63] on span "[PERSON_NAME] Appointment Set Sold Sold Verified I'll have [PERSON_NAME] follow…" at bounding box center [164, 57] width 200 height 12
